Goal: Transaction & Acquisition: Book appointment/travel/reservation

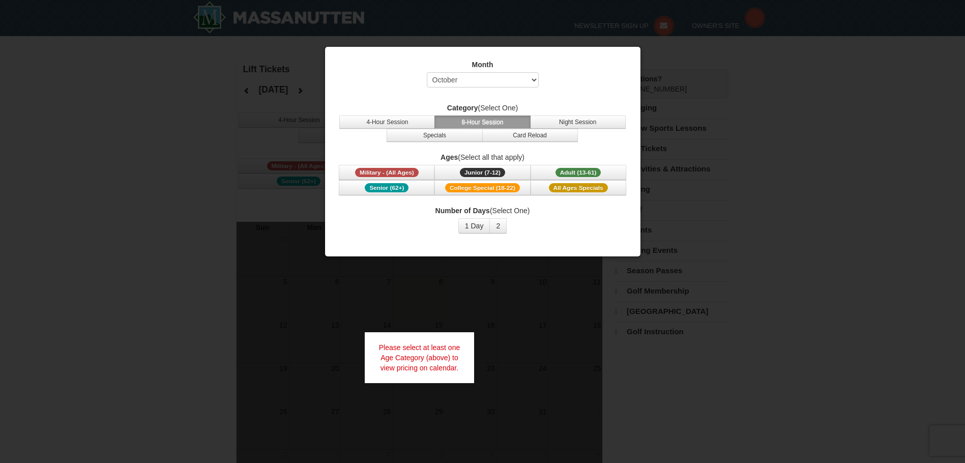
select select "10"
click at [378, 121] on button "4-Hour Session" at bounding box center [387, 121] width 96 height 13
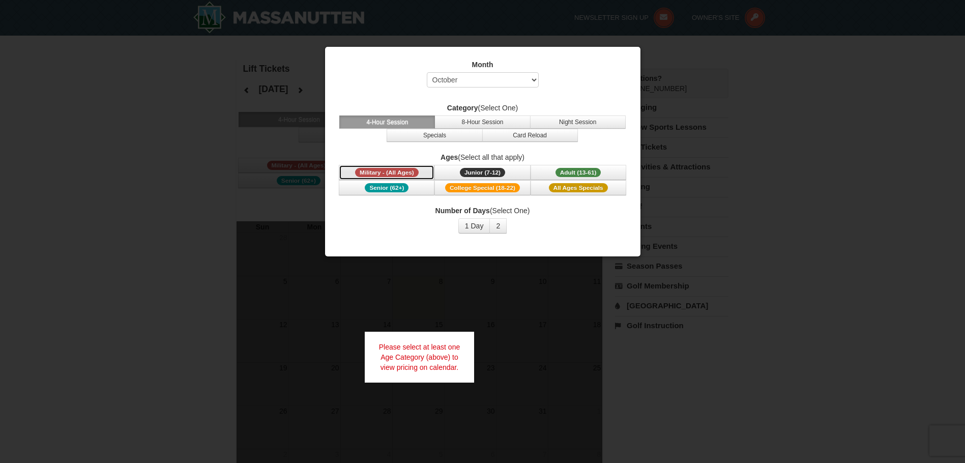
click at [384, 171] on span "Military - (All Ages)" at bounding box center [387, 172] width 64 height 9
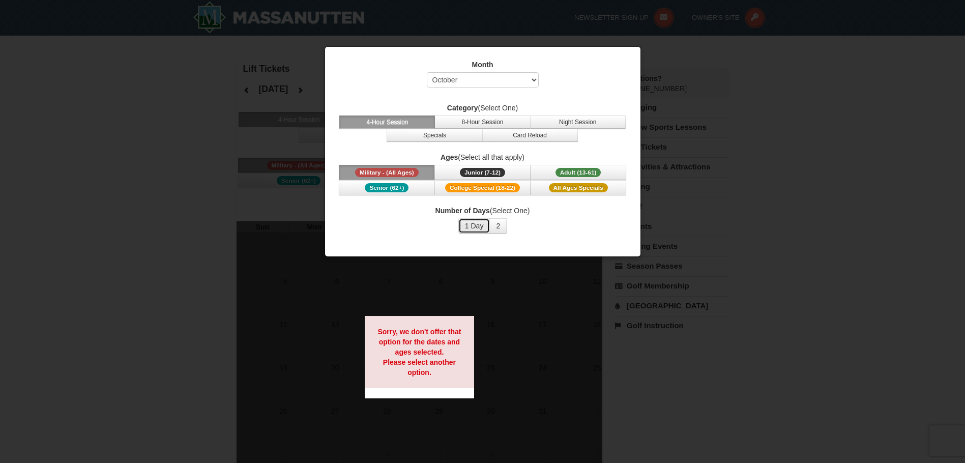
click at [477, 228] on button "1 Day" at bounding box center [474, 225] width 32 height 15
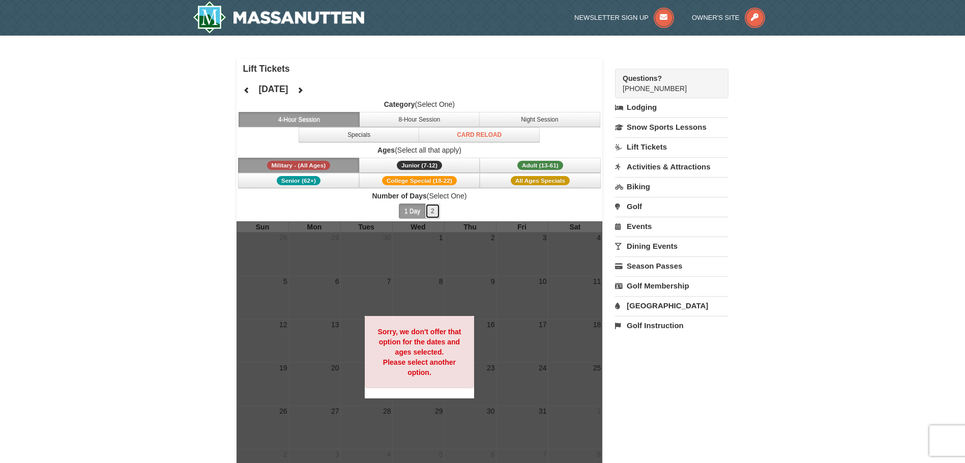
click at [432, 214] on button "2" at bounding box center [432, 210] width 15 height 15
click at [404, 117] on button "8-Hour Session" at bounding box center [419, 119] width 121 height 15
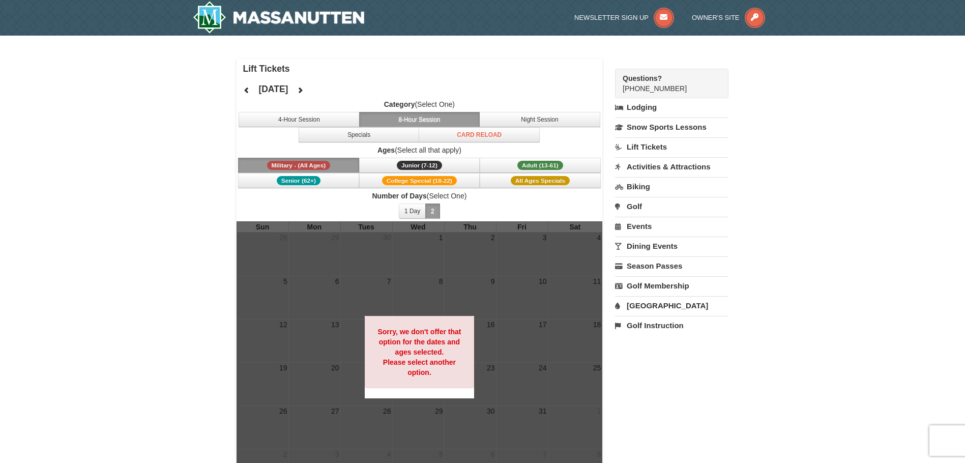
click at [332, 171] on button "Military - (All Ages)" at bounding box center [298, 165] width 121 height 15
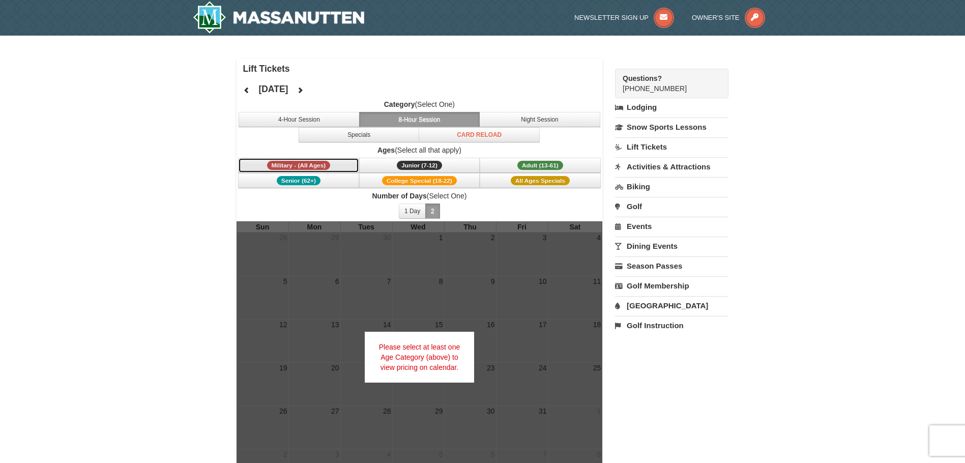
click at [336, 167] on button "Military - (All Ages)" at bounding box center [298, 165] width 121 height 15
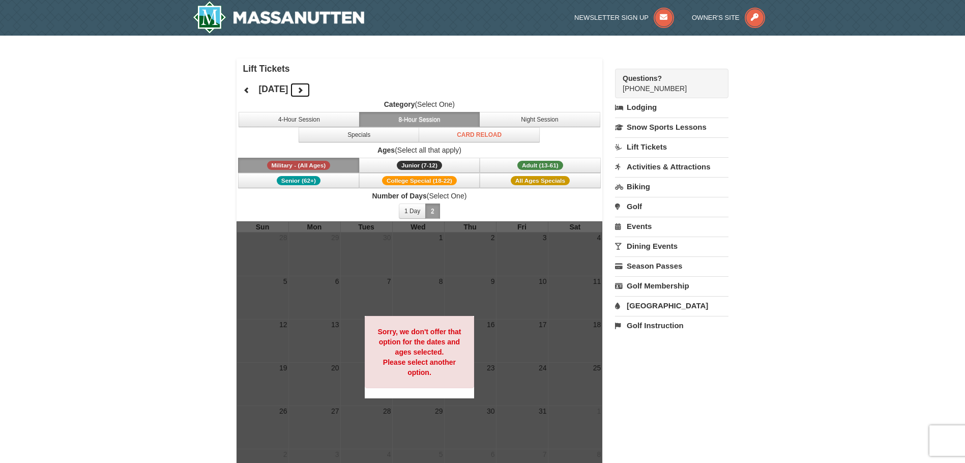
click at [304, 92] on icon at bounding box center [300, 89] width 7 height 7
click at [290, 92] on span "November 2025" at bounding box center [274, 89] width 32 height 8
click at [304, 87] on icon at bounding box center [300, 89] width 7 height 7
click at [338, 161] on button "Military - (All Ages)" at bounding box center [298, 165] width 121 height 15
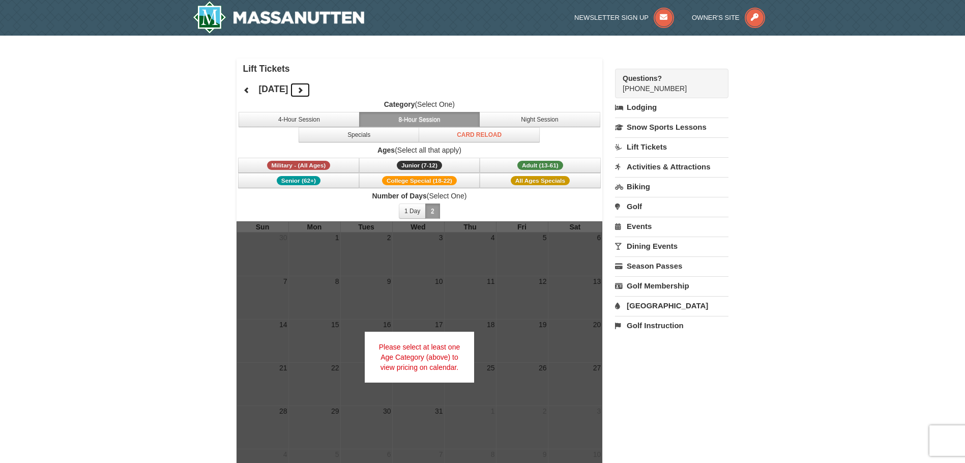
click at [304, 89] on icon at bounding box center [300, 89] width 7 height 7
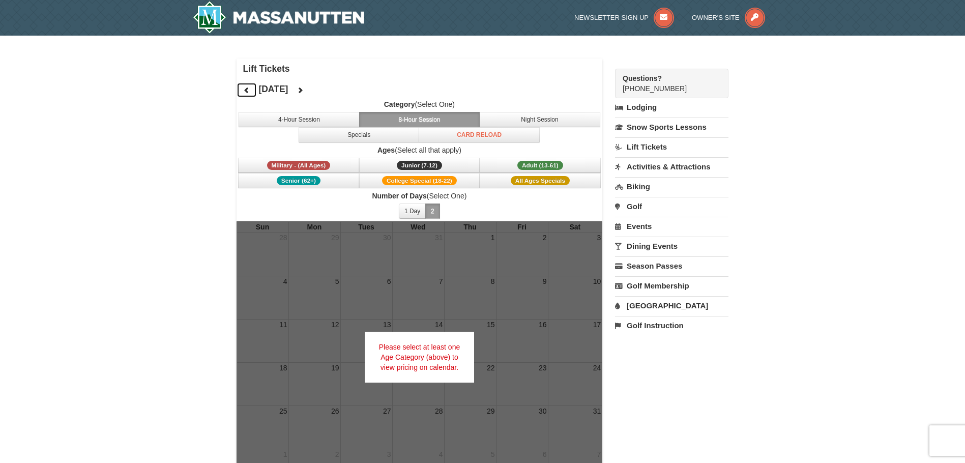
click at [248, 92] on icon at bounding box center [246, 89] width 7 height 7
click at [331, 165] on button "Military - (All Ages)" at bounding box center [298, 165] width 121 height 15
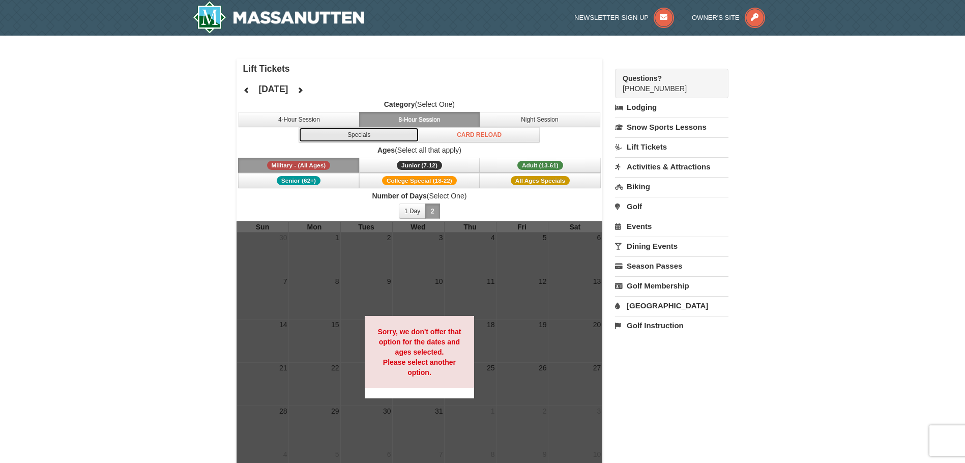
click at [373, 139] on button "Specials" at bounding box center [359, 134] width 121 height 15
click at [633, 145] on link "Lift Tickets" at bounding box center [671, 146] width 113 height 19
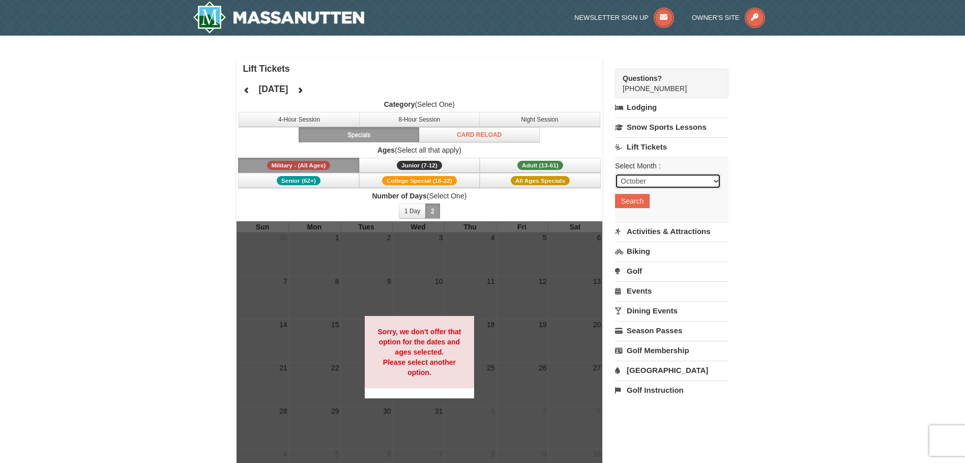
select select "12"
click at [639, 203] on button "Search" at bounding box center [632, 201] width 35 height 14
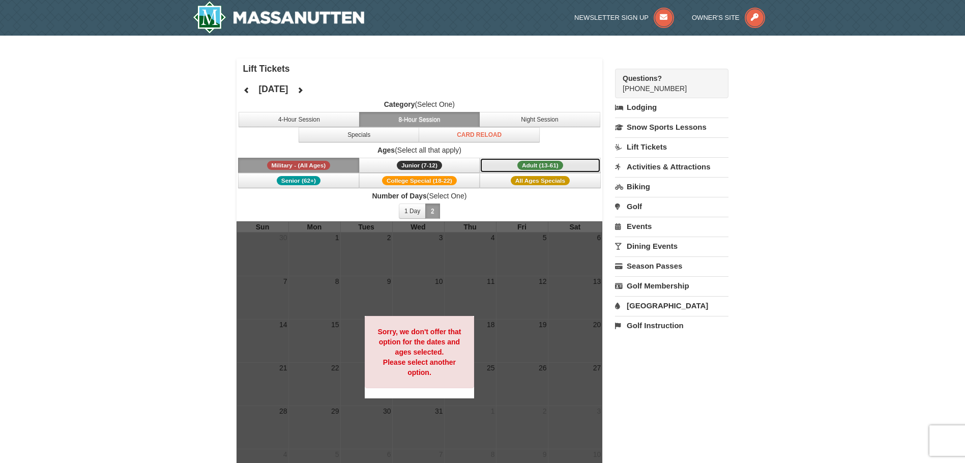
click at [524, 165] on span "Adult (13-61)" at bounding box center [540, 165] width 46 height 9
click at [345, 165] on button "Military - (All Ages)" at bounding box center [298, 165] width 121 height 15
click at [360, 135] on button "Specials" at bounding box center [359, 134] width 121 height 15
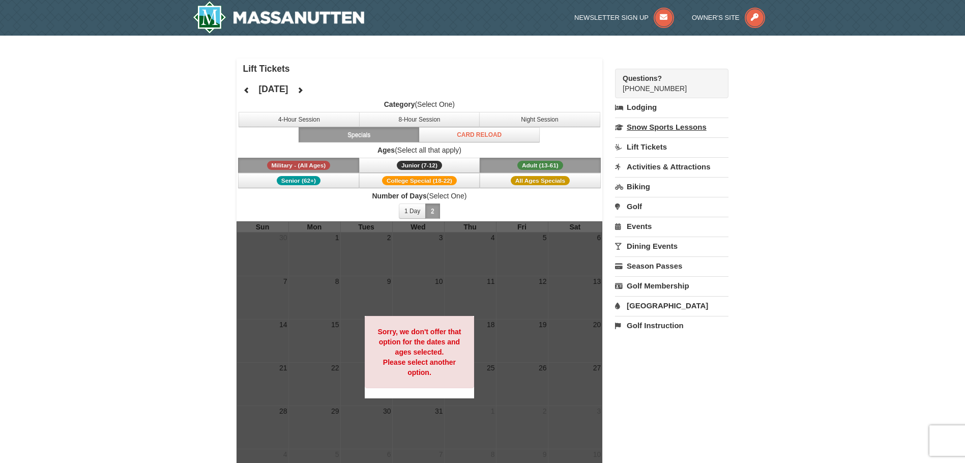
click at [640, 127] on link "Snow Sports Lessons" at bounding box center [671, 126] width 113 height 19
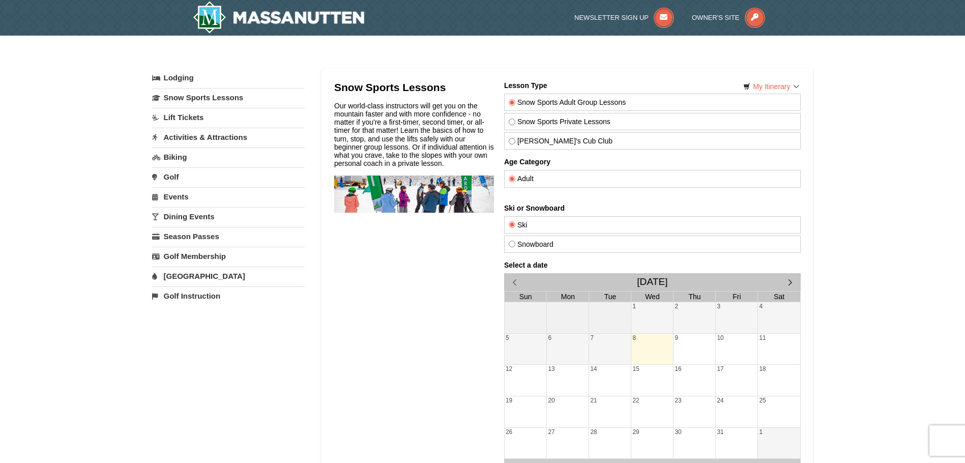
click at [510, 179] on input "Adult" at bounding box center [511, 178] width 7 height 7
click at [220, 15] on img at bounding box center [279, 17] width 172 height 33
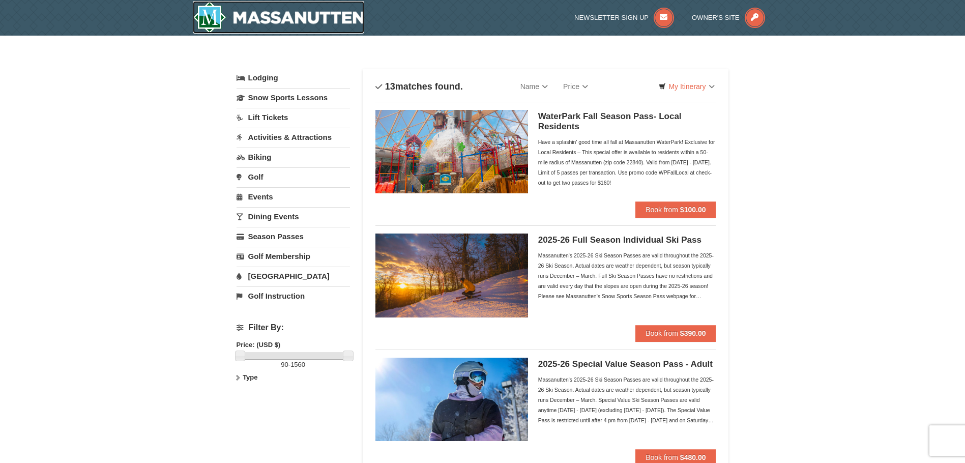
click at [267, 17] on img at bounding box center [279, 17] width 172 height 33
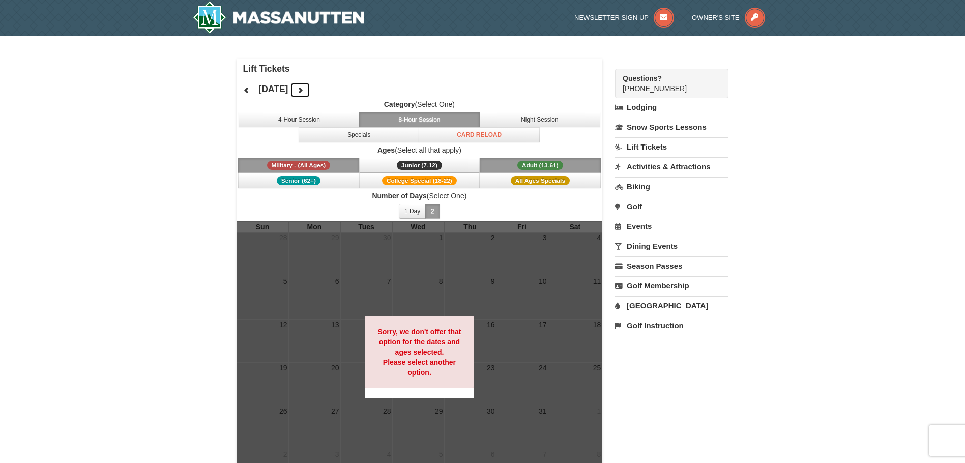
click at [304, 91] on icon at bounding box center [300, 89] width 7 height 7
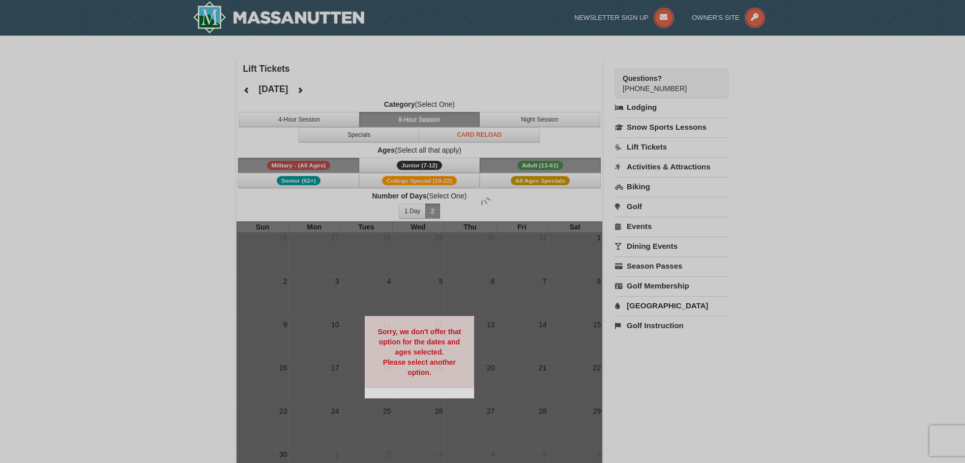
click at [328, 92] on div at bounding box center [482, 231] width 965 height 463
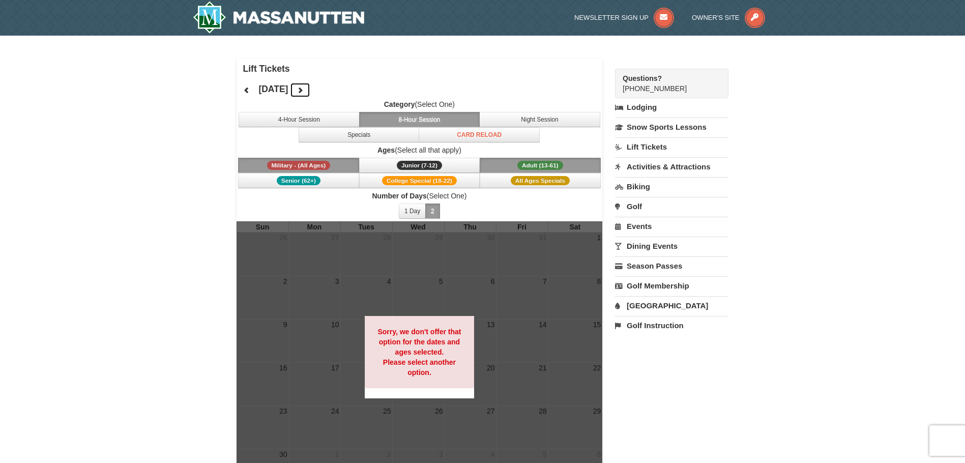
click at [304, 89] on icon at bounding box center [300, 89] width 7 height 7
click at [426, 167] on span "Junior (7-12)" at bounding box center [419, 165] width 45 height 9
click at [425, 179] on span "College Special (18-22)" at bounding box center [419, 180] width 75 height 9
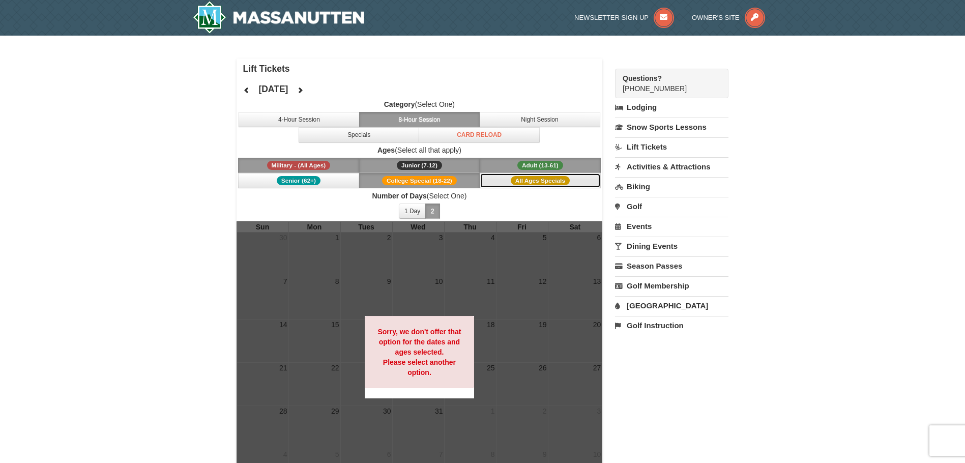
drag, startPoint x: 506, startPoint y: 177, endPoint x: 515, endPoint y: 177, distance: 9.2
click at [515, 177] on span "All Ages Specials" at bounding box center [540, 180] width 59 height 9
click at [451, 184] on span "College Special (18-22)" at bounding box center [419, 180] width 75 height 9
click at [456, 166] on button "Junior (7-12) (7 - 12)" at bounding box center [419, 165] width 121 height 15
click at [512, 164] on button "Adult (13-61) (13 - 61)" at bounding box center [540, 165] width 121 height 15
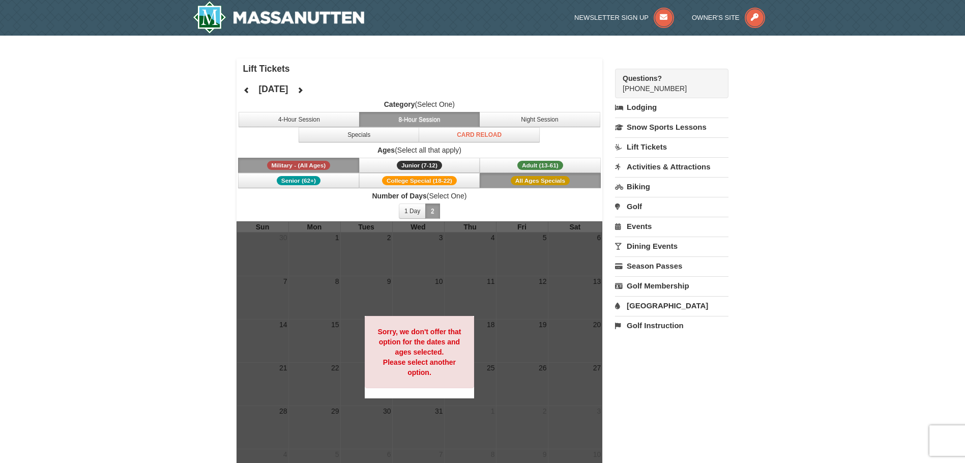
click at [335, 162] on button "Military - (All Ages)" at bounding box center [298, 165] width 121 height 15
click at [430, 212] on button "2" at bounding box center [432, 210] width 15 height 15
click at [637, 266] on link "Season Passes" at bounding box center [671, 265] width 113 height 19
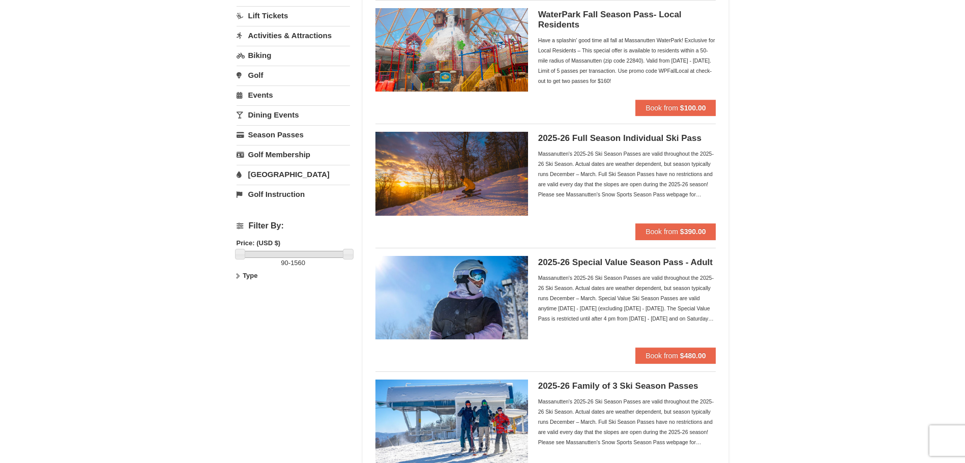
click at [676, 306] on div "Massanutten's 2025-26 Ski Season Passes are valid throughout the 2025-26 Ski Se…" at bounding box center [627, 298] width 178 height 51
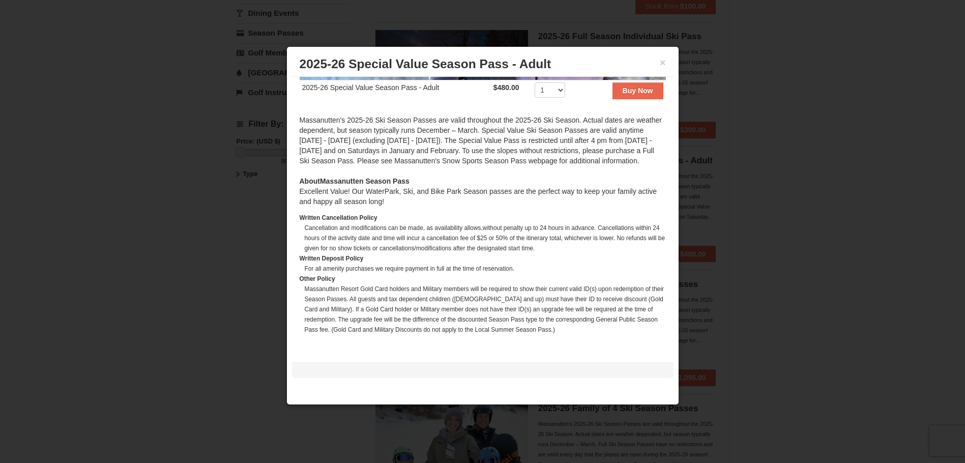
scroll to position [58, 0]
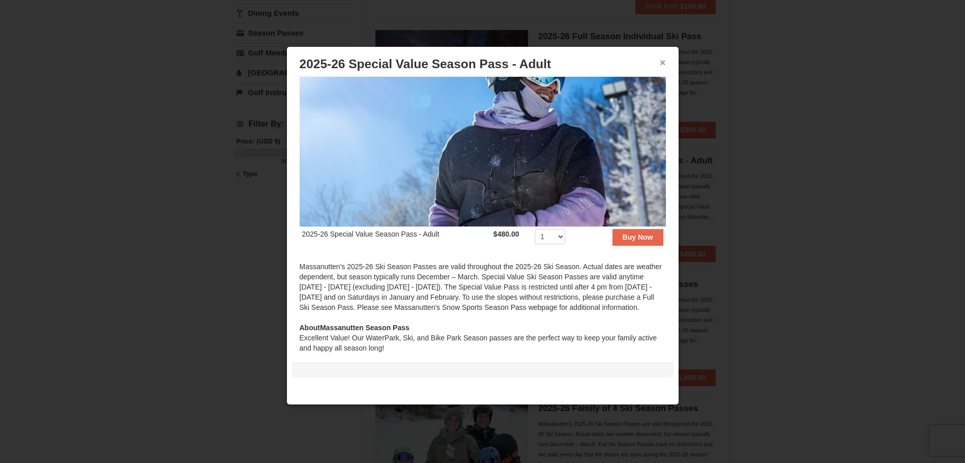
click at [661, 62] on button "×" at bounding box center [663, 62] width 6 height 10
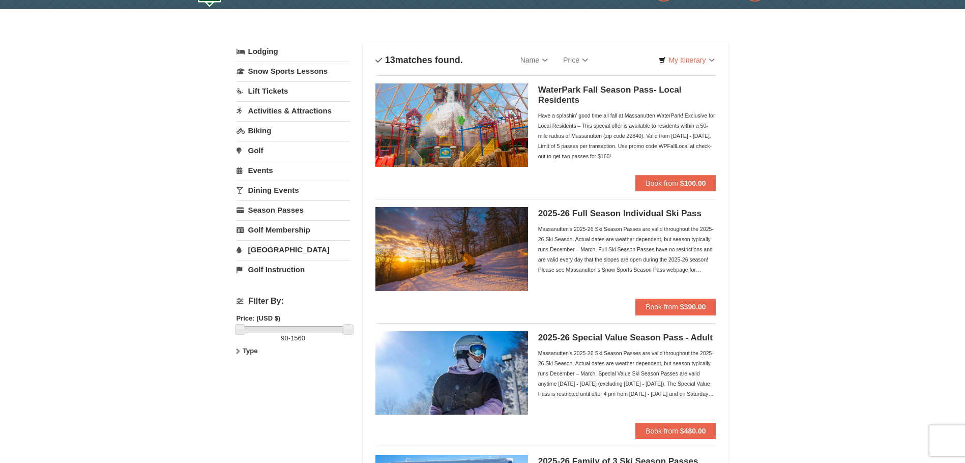
scroll to position [0, 0]
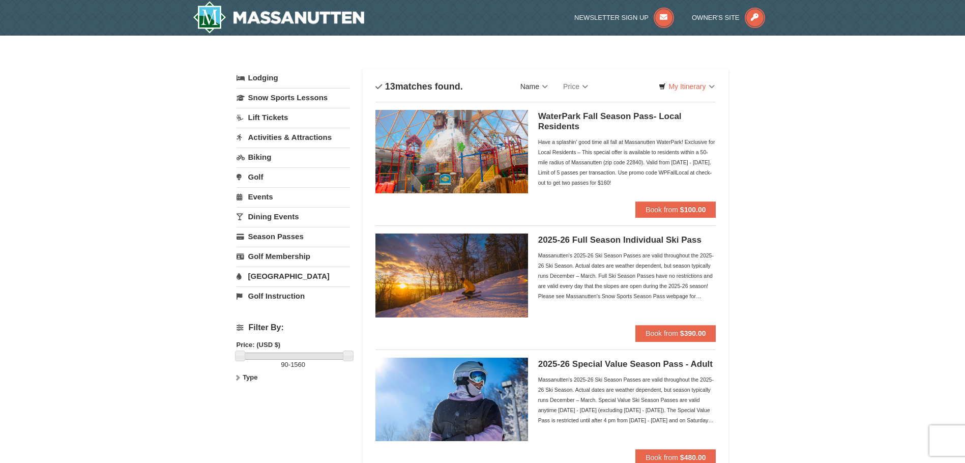
click at [547, 84] on link "Name" at bounding box center [534, 86] width 43 height 20
click at [262, 77] on link "Lodging" at bounding box center [293, 78] width 113 height 18
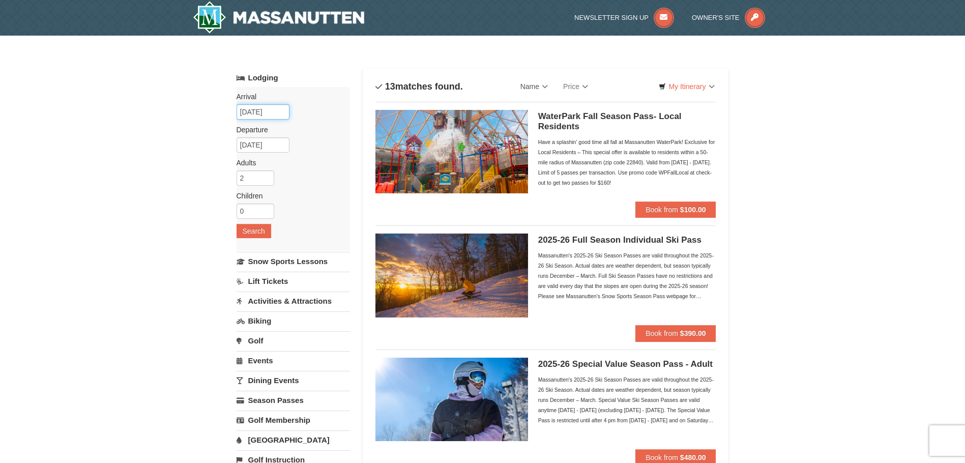
drag, startPoint x: 275, startPoint y: 111, endPoint x: 228, endPoint y: 112, distance: 46.8
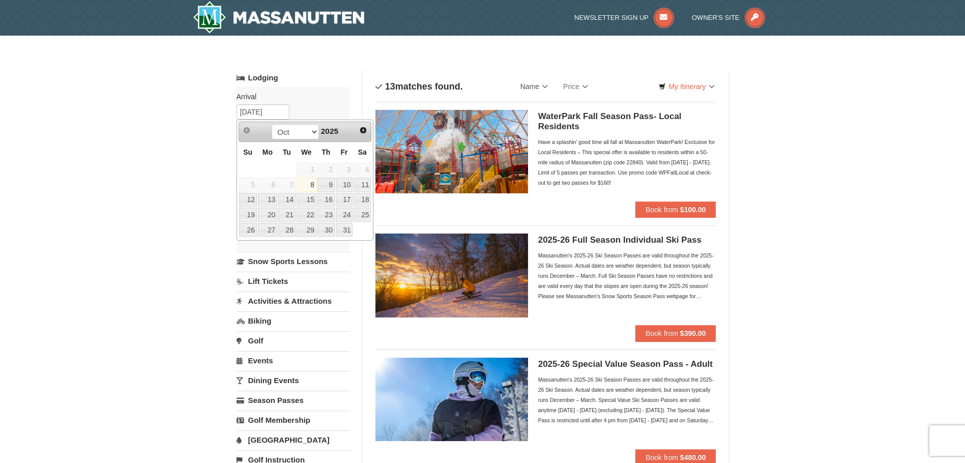
click at [336, 129] on span "2025" at bounding box center [329, 131] width 17 height 9
click at [334, 129] on span "2025" at bounding box center [329, 131] width 17 height 9
click at [337, 131] on span "2025" at bounding box center [329, 131] width 17 height 9
click at [362, 131] on span "Next" at bounding box center [363, 130] width 8 height 8
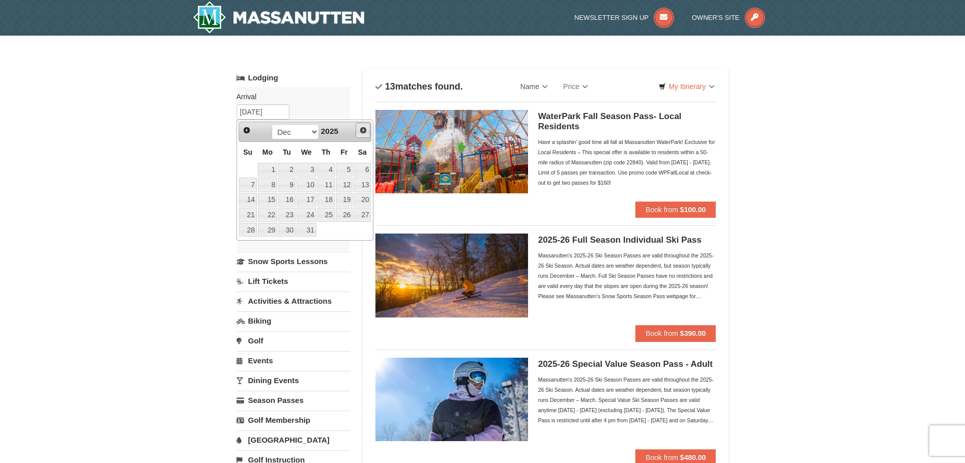
click at [362, 131] on span "Next" at bounding box center [363, 130] width 8 height 8
click at [250, 185] on link "8" at bounding box center [248, 185] width 18 height 14
type input "[DATE]"
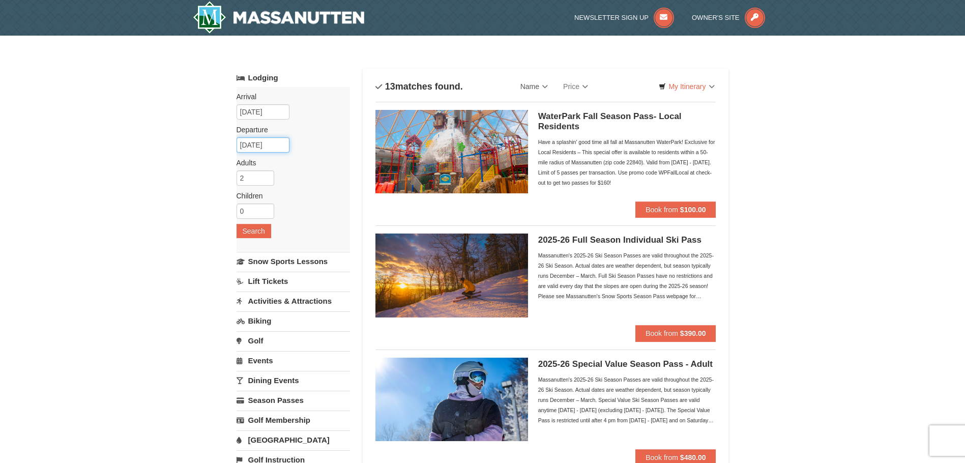
click at [252, 148] on input "02/09/2026" at bounding box center [263, 144] width 53 height 15
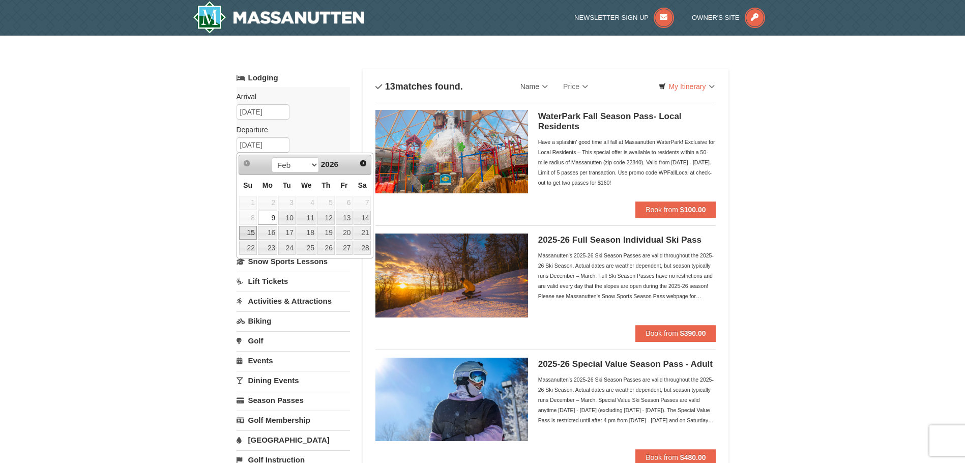
click at [247, 236] on link "15" at bounding box center [248, 233] width 18 height 14
type input "[DATE]"
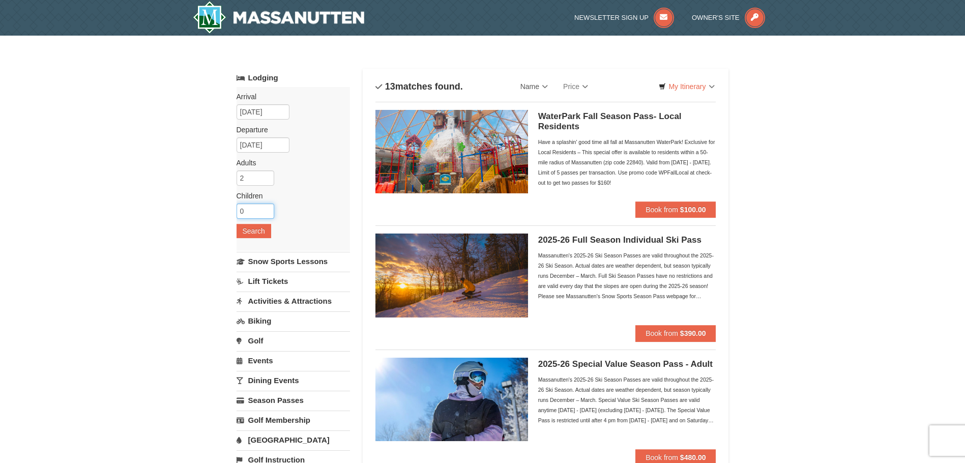
click at [249, 212] on input "0" at bounding box center [256, 210] width 38 height 15
type input "4"
click at [261, 232] on button "Search" at bounding box center [254, 231] width 35 height 14
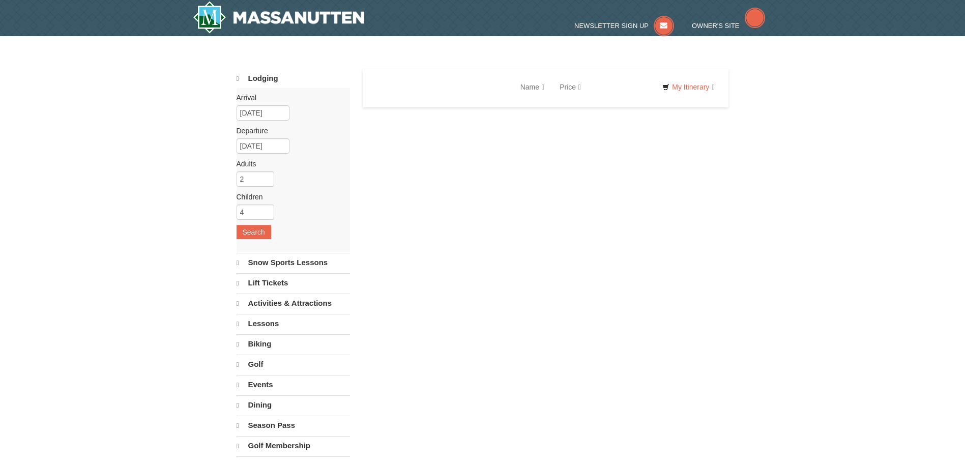
select select "10"
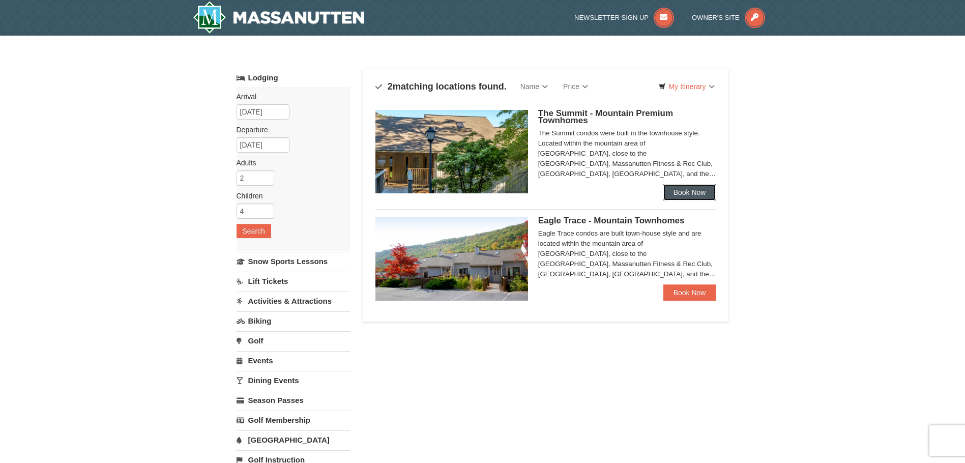
click at [692, 192] on link "Book Now" at bounding box center [689, 192] width 53 height 16
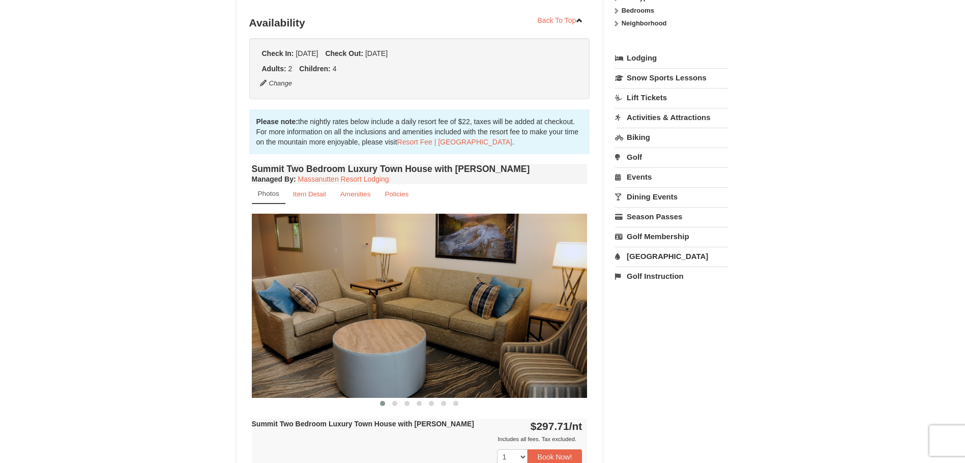
scroll to position [254, 0]
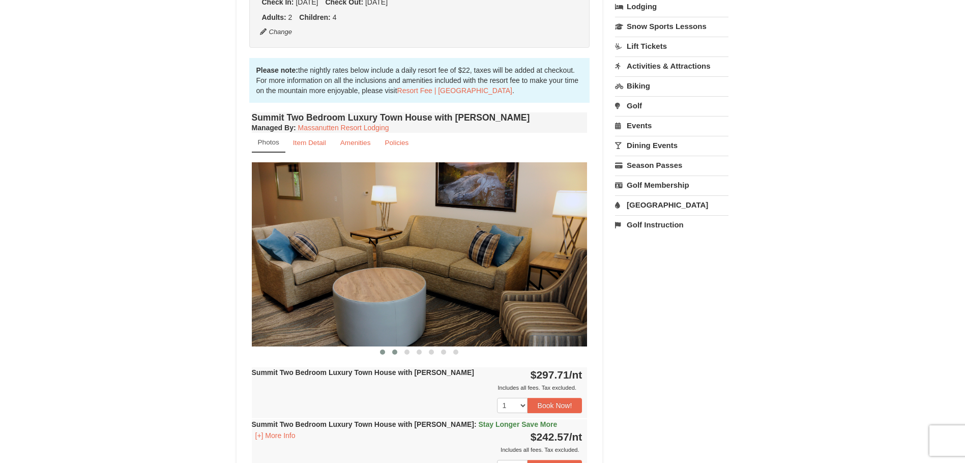
click at [395, 352] on span at bounding box center [394, 351] width 5 height 5
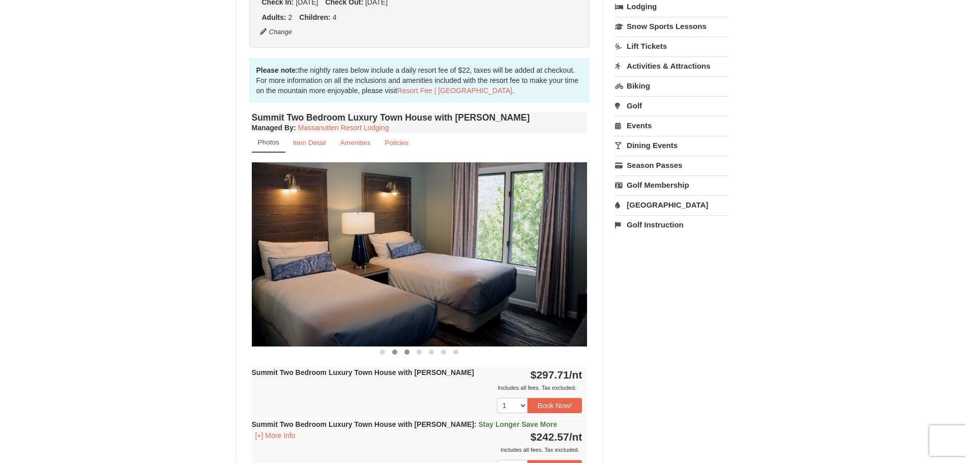
click at [407, 351] on span at bounding box center [406, 351] width 5 height 5
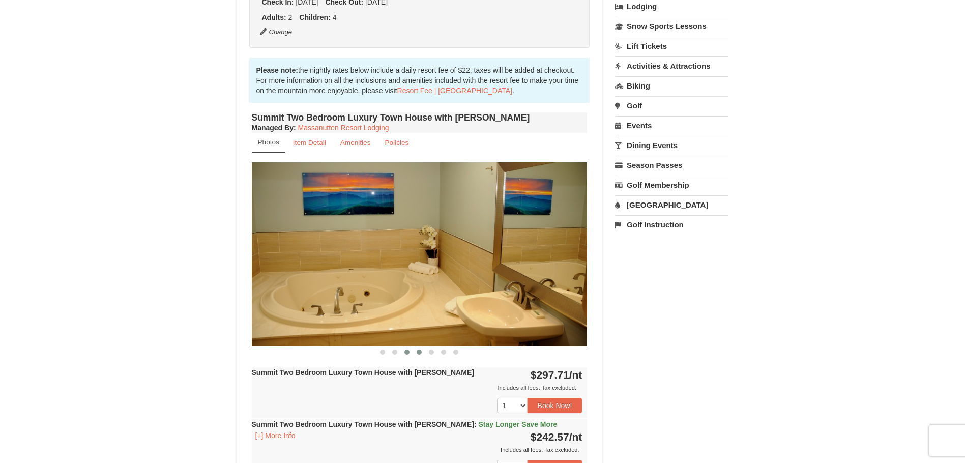
click at [418, 351] on span at bounding box center [419, 351] width 5 height 5
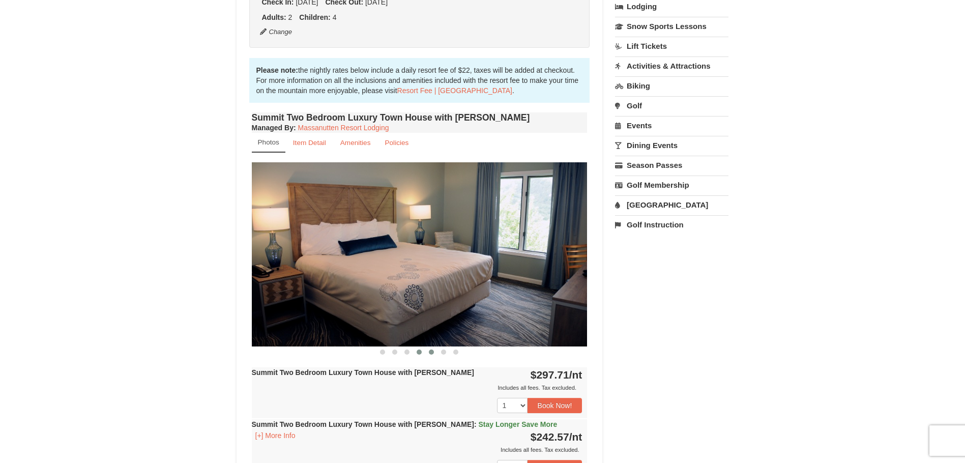
click at [430, 352] on span at bounding box center [431, 351] width 5 height 5
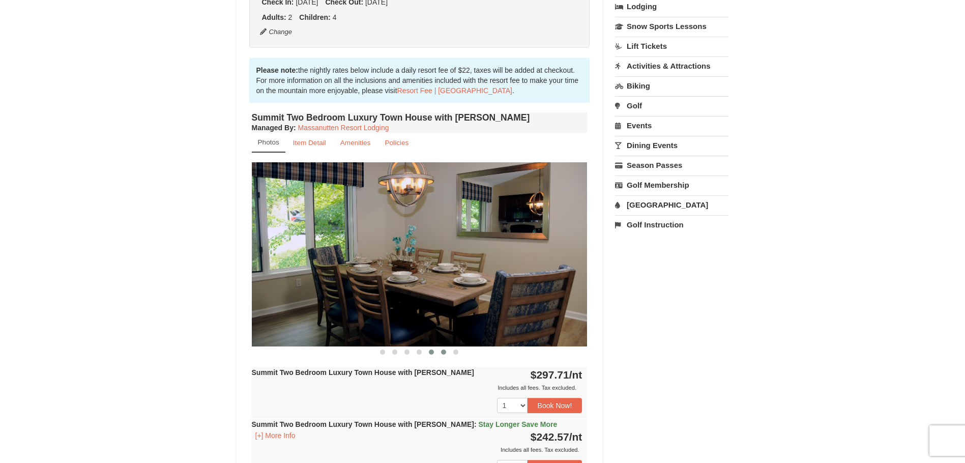
click at [445, 353] on span at bounding box center [443, 351] width 5 height 5
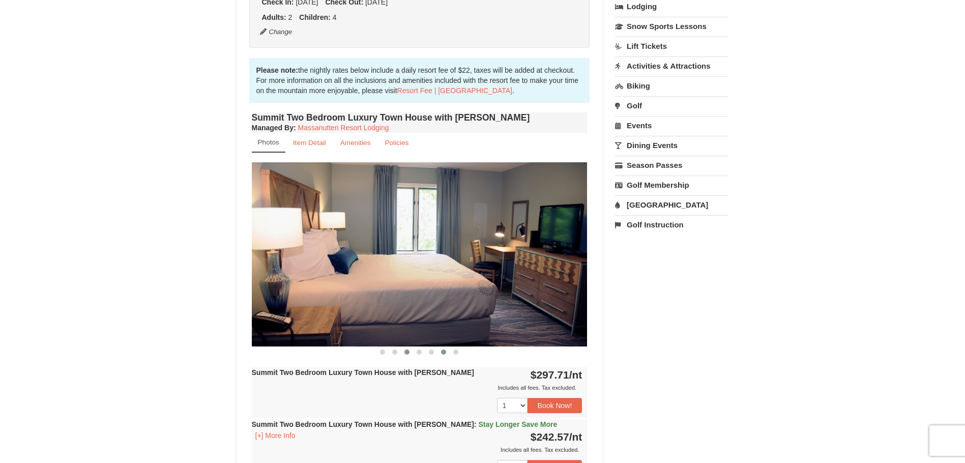
click at [408, 352] on span at bounding box center [406, 351] width 5 height 5
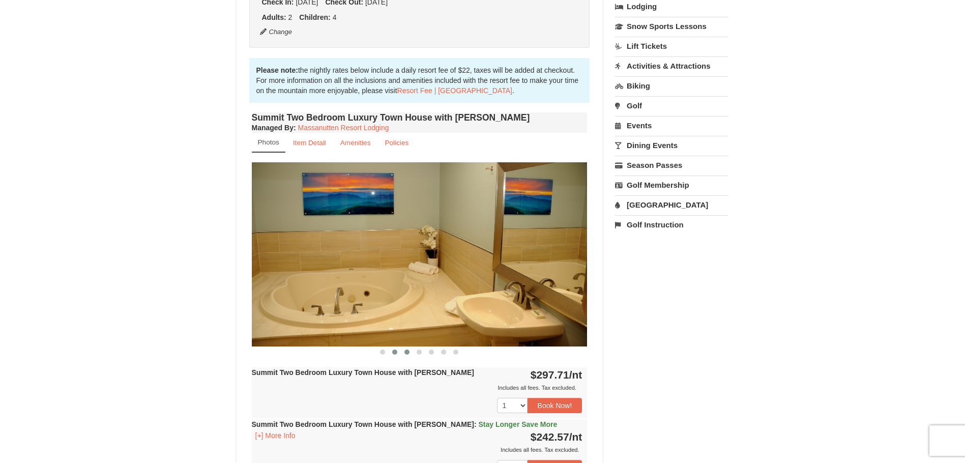
click at [397, 351] on span at bounding box center [394, 351] width 5 height 5
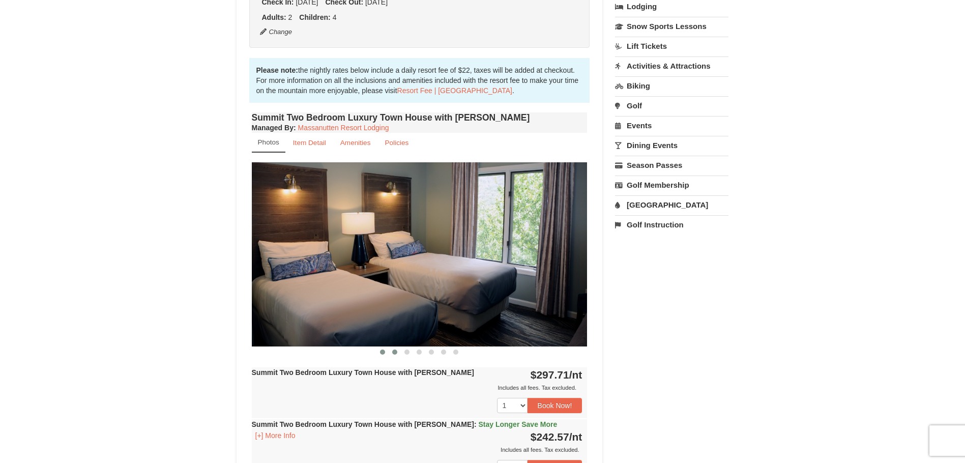
click at [383, 351] on span at bounding box center [382, 351] width 5 height 5
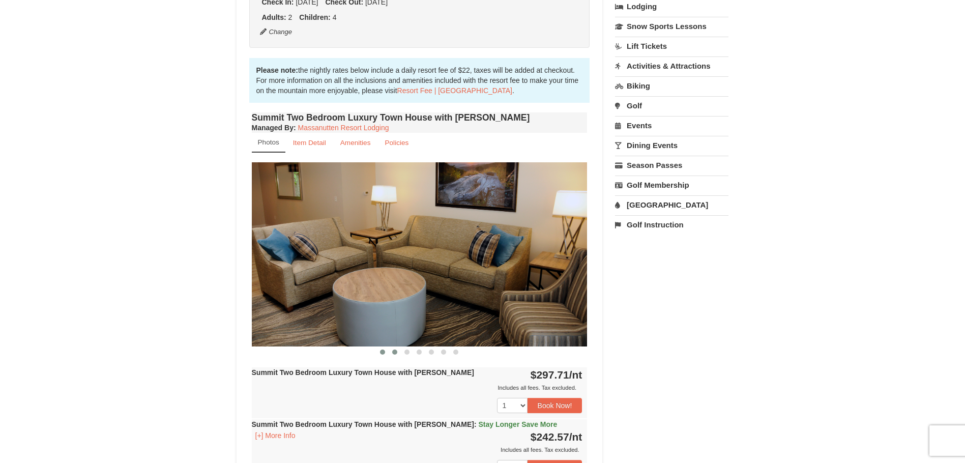
click at [396, 351] on span at bounding box center [394, 351] width 5 height 5
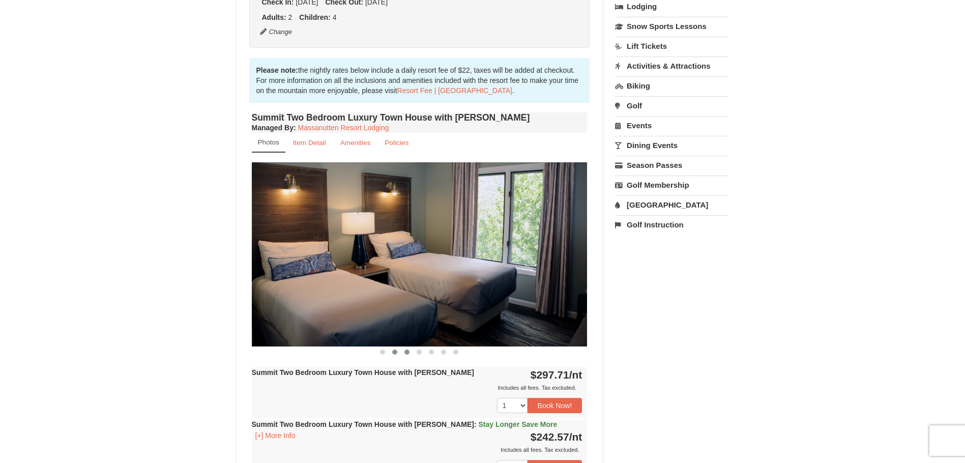
click at [403, 351] on button at bounding box center [407, 352] width 12 height 10
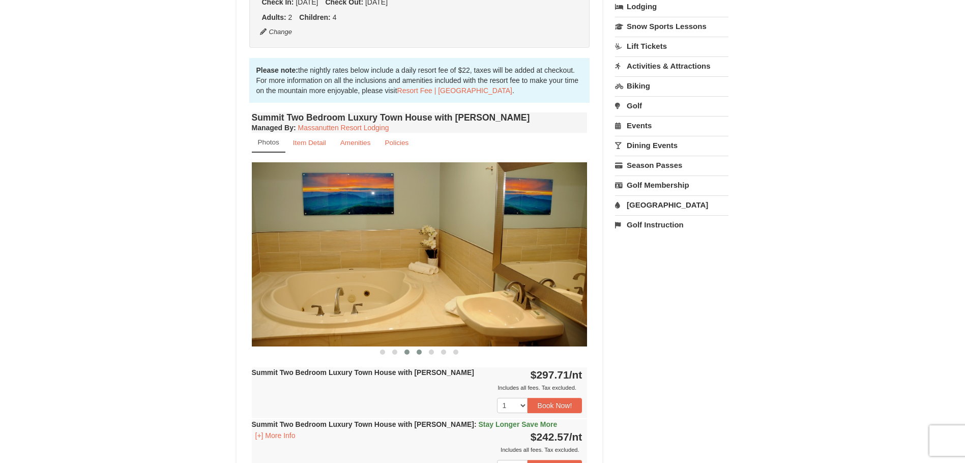
click at [419, 352] on span at bounding box center [419, 351] width 5 height 5
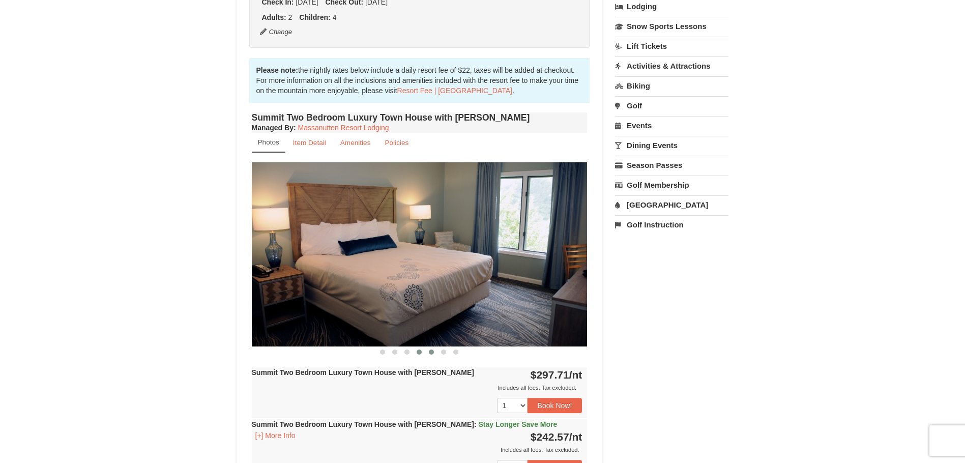
click at [432, 352] on span at bounding box center [431, 351] width 5 height 5
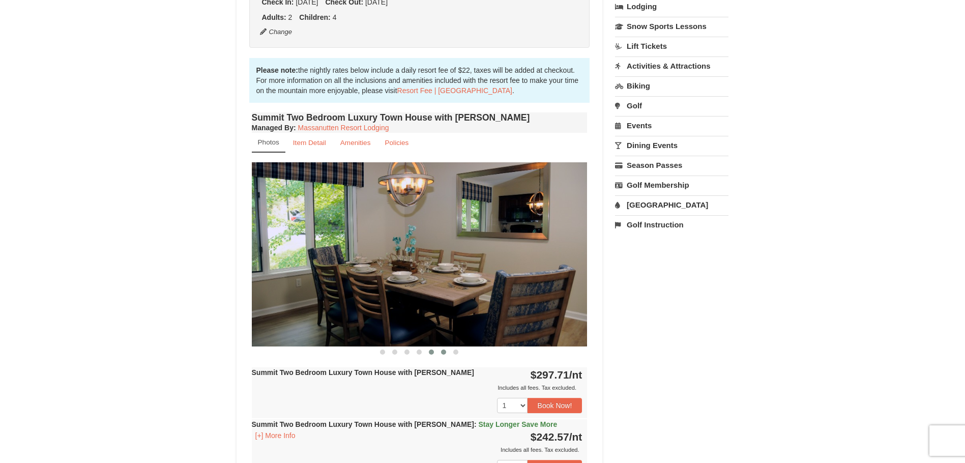
click at [443, 353] on span at bounding box center [443, 351] width 5 height 5
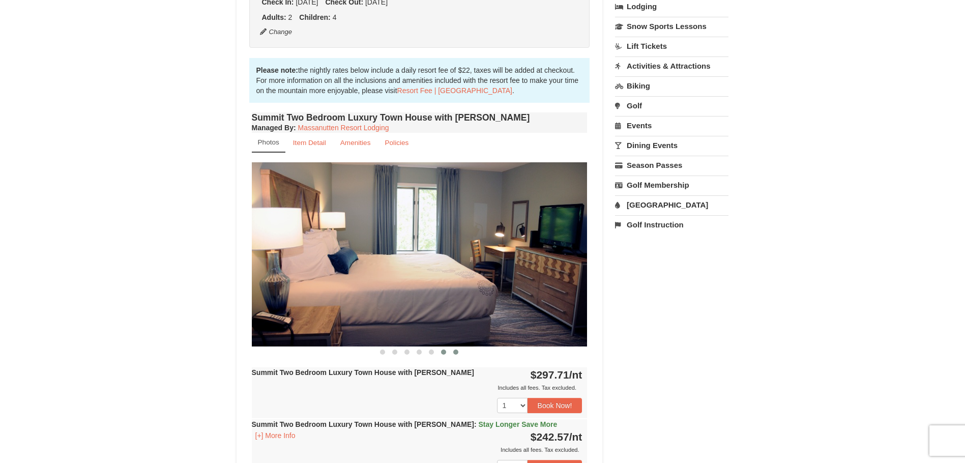
click at [455, 353] on span at bounding box center [455, 351] width 5 height 5
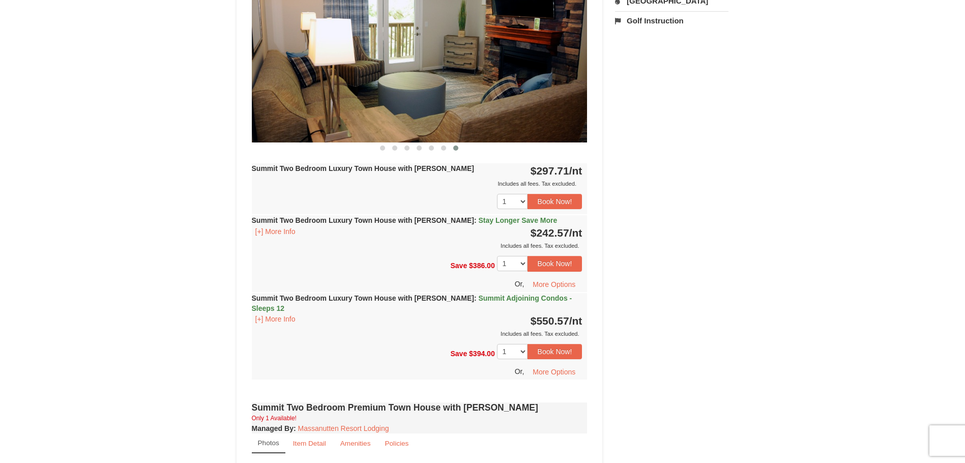
scroll to position [509, 0]
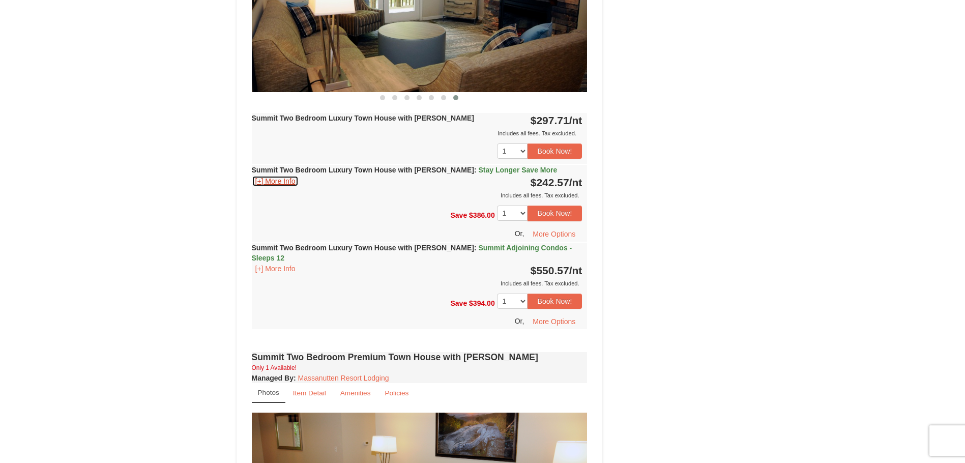
click at [283, 182] on button "[+] More Info" at bounding box center [275, 180] width 47 height 11
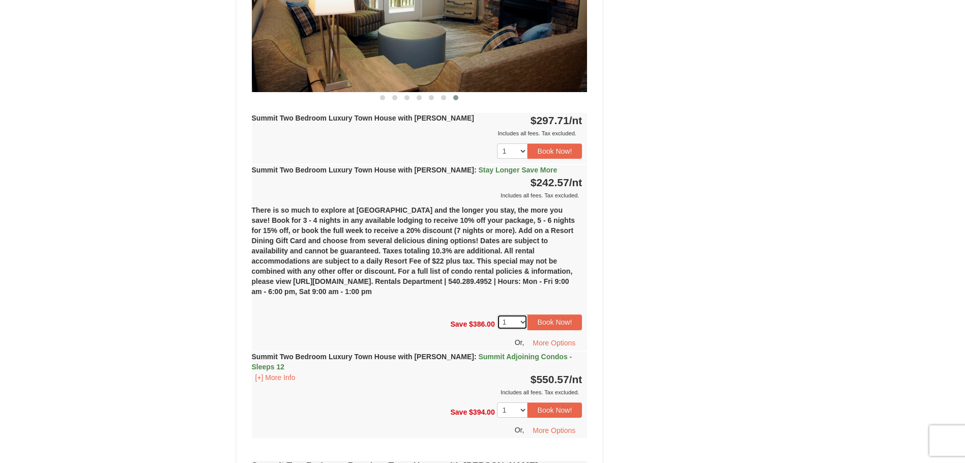
scroll to position [712, 0]
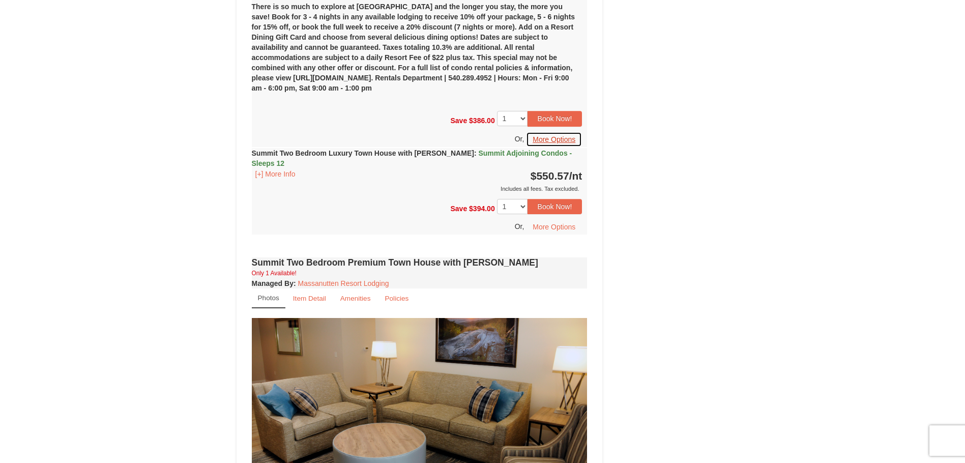
click at [539, 140] on button "More Options" at bounding box center [554, 139] width 56 height 15
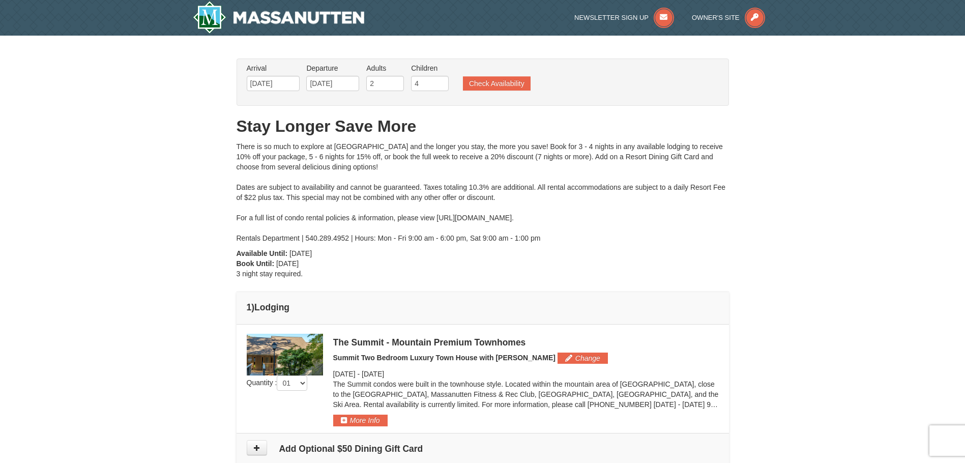
scroll to position [203, 0]
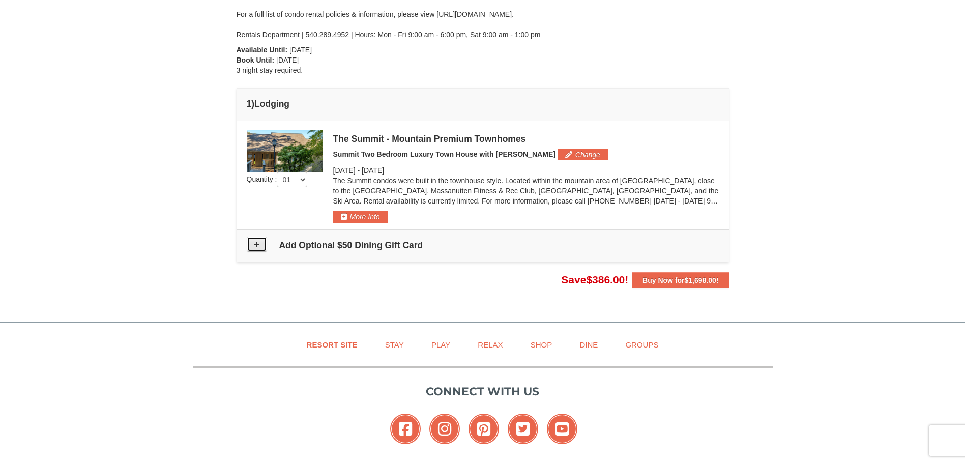
click at [257, 243] on icon at bounding box center [256, 244] width 7 height 7
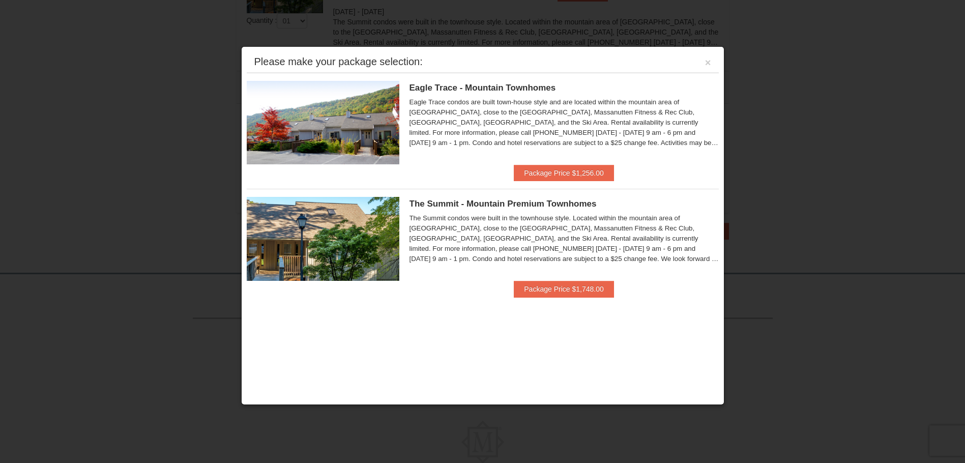
scroll to position [334, 0]
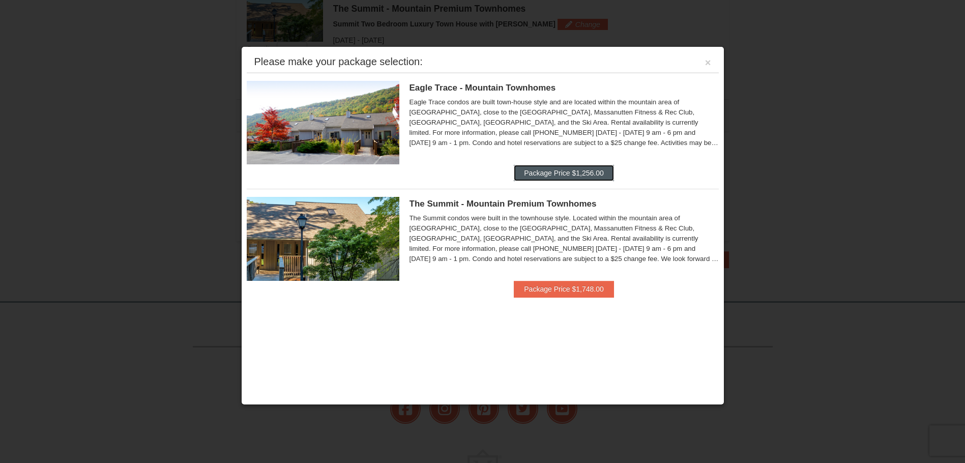
click at [551, 174] on button "Package Price $1,256.00" at bounding box center [564, 173] width 100 height 16
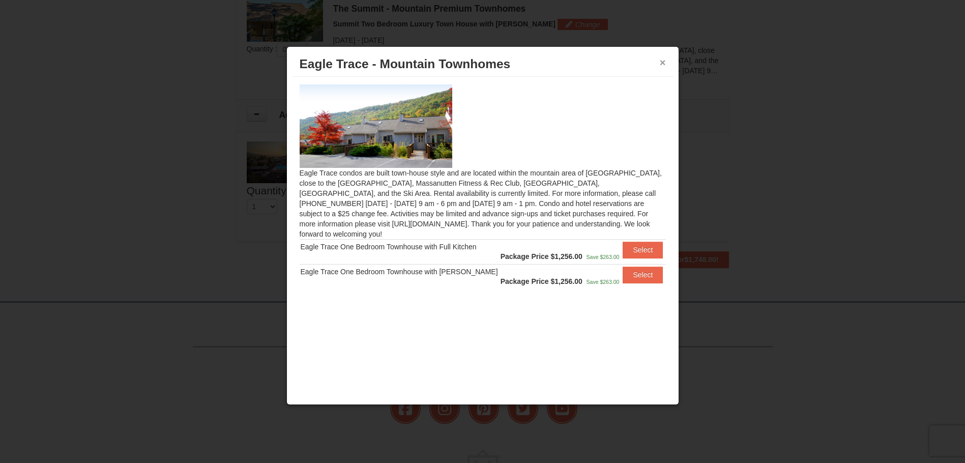
click at [661, 62] on button "×" at bounding box center [663, 62] width 6 height 10
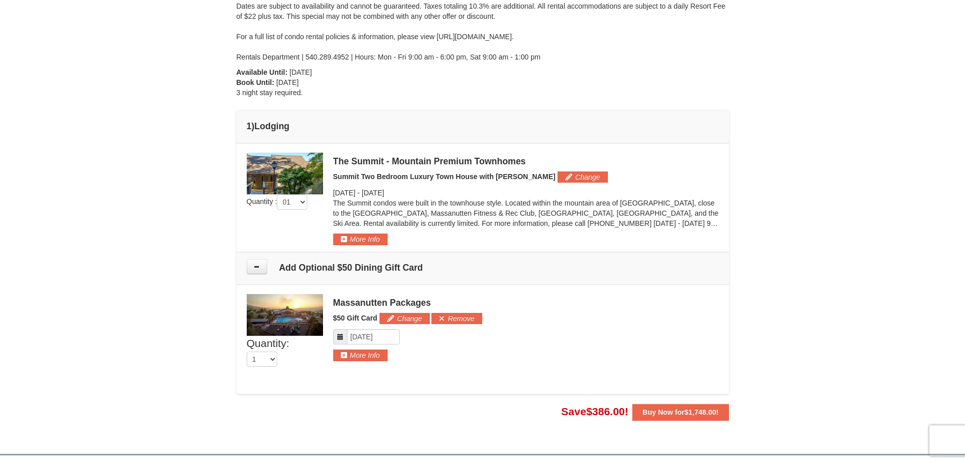
scroll to position [0, 0]
